Goal: Find specific page/section: Find specific page/section

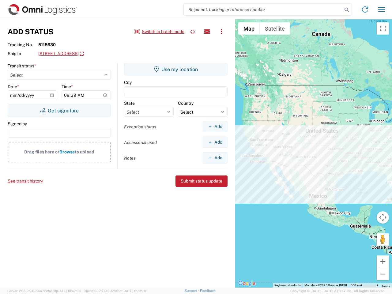
click at [263, 9] on input "search" at bounding box center [263, 10] width 159 height 12
click at [347, 10] on icon at bounding box center [346, 10] width 9 height 9
click at [365, 9] on icon at bounding box center [365, 10] width 10 height 10
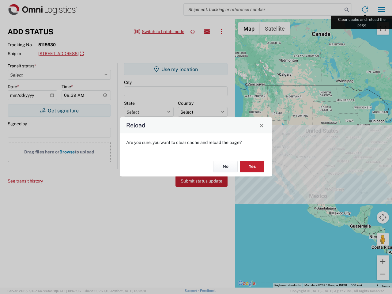
click at [381, 9] on div "Reload Are you sure, you want to clear cache and reload the page? No Yes" at bounding box center [196, 147] width 392 height 294
click at [160, 32] on div "Reload Are you sure, you want to clear cache and reload the page? No Yes" at bounding box center [196, 147] width 392 height 294
click at [193, 32] on div "Reload Are you sure, you want to clear cache and reload the page? No Yes" at bounding box center [196, 147] width 392 height 294
click at [207, 32] on div "Reload Are you sure, you want to clear cache and reload the page? No Yes" at bounding box center [196, 147] width 392 height 294
click at [221, 32] on div "Reload Are you sure, you want to clear cache and reload the page? No Yes" at bounding box center [196, 147] width 392 height 294
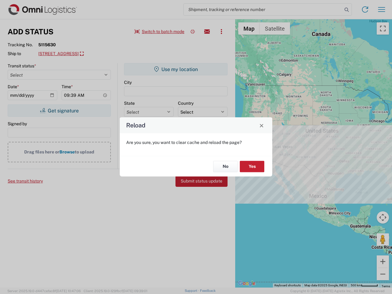
click at [94, 54] on div "Reload Are you sure, you want to clear cache and reload the page? No Yes" at bounding box center [196, 147] width 392 height 294
click at [59, 111] on div "Reload Are you sure, you want to clear cache and reload the page? No Yes" at bounding box center [196, 147] width 392 height 294
